Goal: Task Accomplishment & Management: Manage account settings

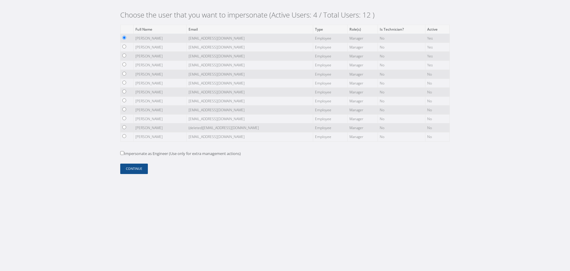
click at [136, 151] on label "Impersonate as Engineer (Use only for extra management actions)" at bounding box center [180, 154] width 121 height 6
click at [124, 151] on input "Impersonate as Engineer (Use only for extra management actions)" at bounding box center [122, 153] width 4 height 4
checkbox input "true"
click at [136, 168] on button "Continue" at bounding box center [134, 168] width 28 height 10
drag, startPoint x: 215, startPoint y: 37, endPoint x: 241, endPoint y: 39, distance: 26.5
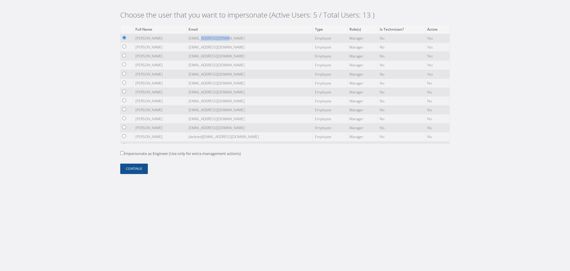
click at [241, 39] on td "jmyanes@meplating.com" at bounding box center [250, 38] width 126 height 9
copy td "@meplating.com"
click at [140, 169] on button "Continue" at bounding box center [134, 168] width 28 height 10
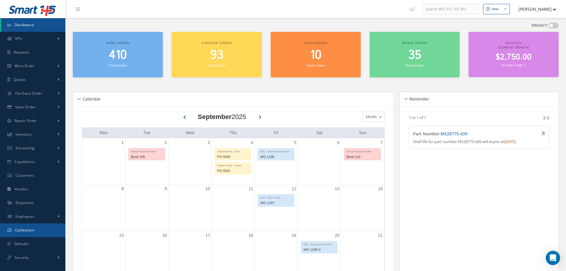
scroll to position [30, 0]
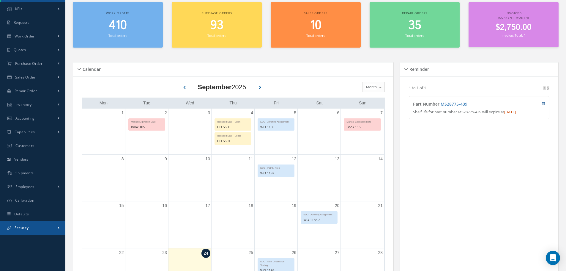
click at [48, 229] on link "Security" at bounding box center [32, 228] width 65 height 14
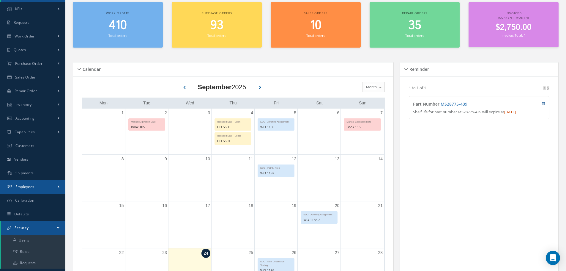
click at [33, 191] on link "Employees" at bounding box center [32, 187] width 65 height 14
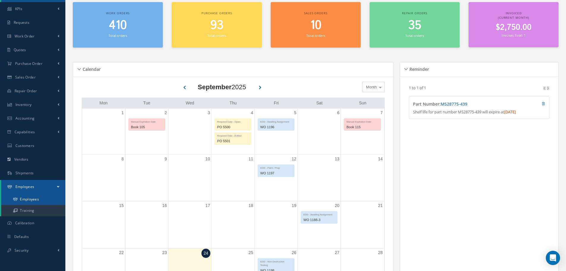
click at [37, 202] on link "Employees" at bounding box center [33, 198] width 64 height 11
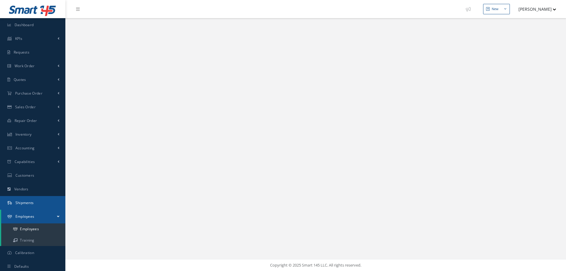
select select "25"
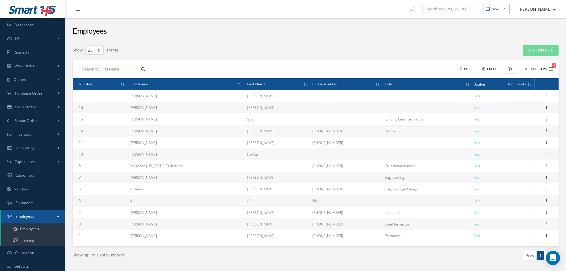
click at [542, 68] on button "Open Filters 1" at bounding box center [536, 69] width 34 height 10
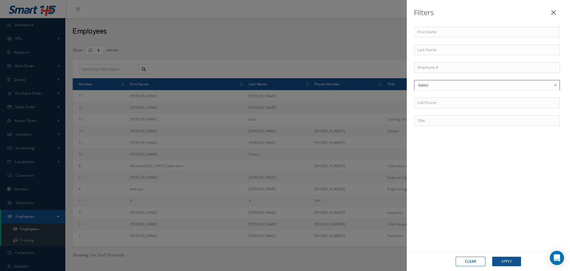
click at [450, 80] on div at bounding box center [487, 85] width 146 height 11
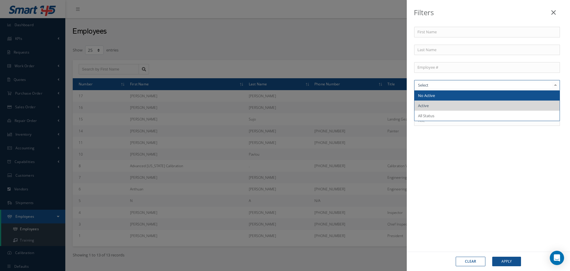
click at [449, 98] on span "No Active" at bounding box center [487, 95] width 145 height 10
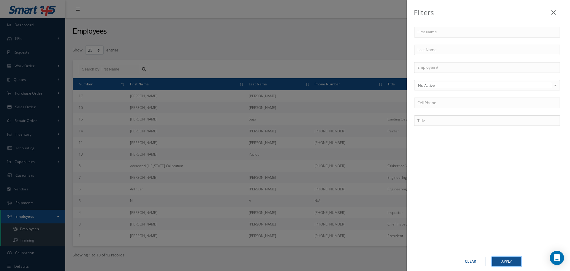
click at [507, 258] on button "Apply" at bounding box center [506, 261] width 29 height 10
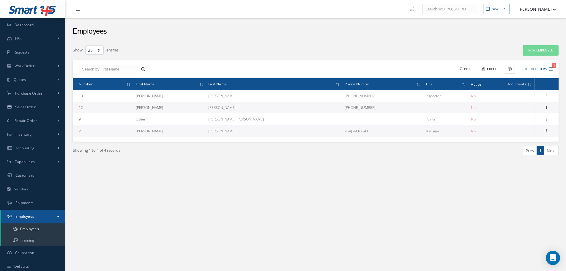
click at [545, 15] on button "[PERSON_NAME]" at bounding box center [533, 9] width 43 height 12
click at [530, 71] on link "Logout" at bounding box center [532, 70] width 48 height 10
